Goal: Information Seeking & Learning: Learn about a topic

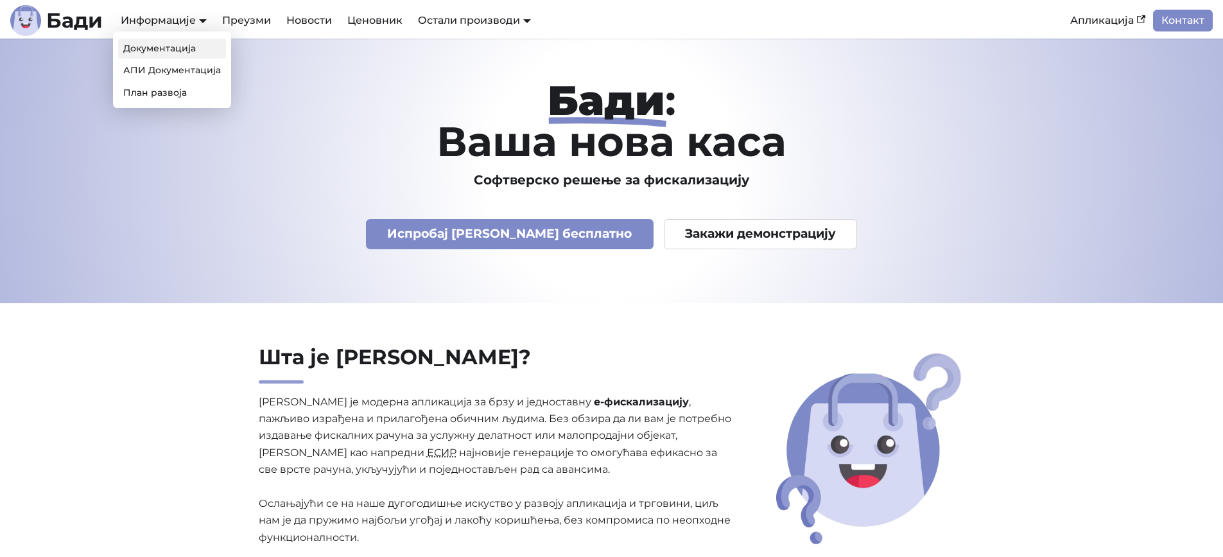
click at [158, 46] on link "Документација" at bounding box center [172, 49] width 108 height 20
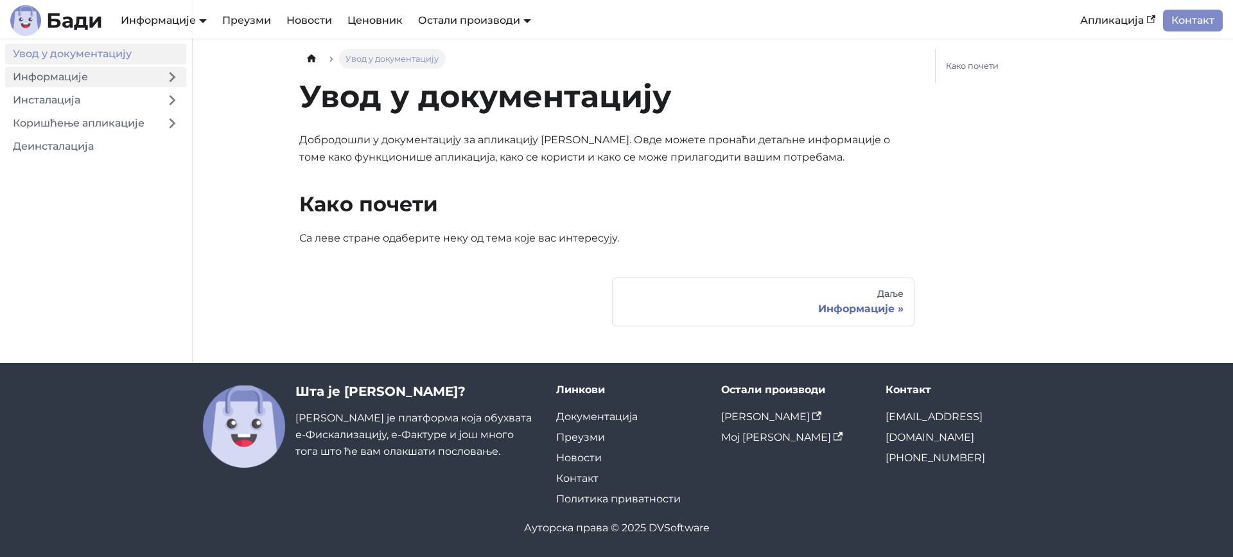
click at [107, 74] on link "Информације" at bounding box center [81, 77] width 153 height 21
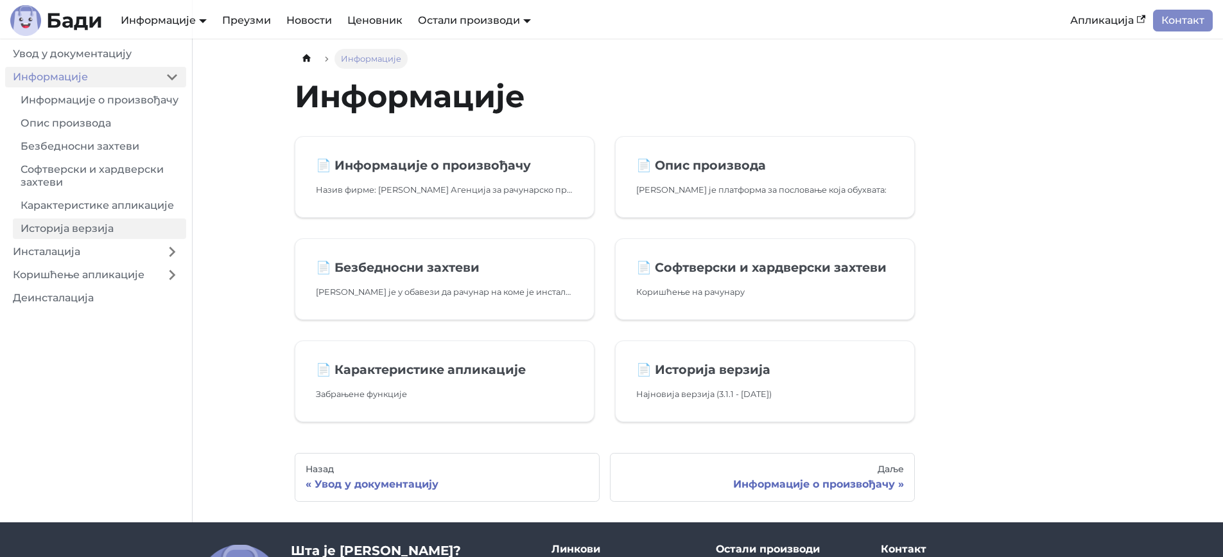
click at [81, 238] on link "Историја верзија" at bounding box center [99, 228] width 173 height 21
